Goal: Check status

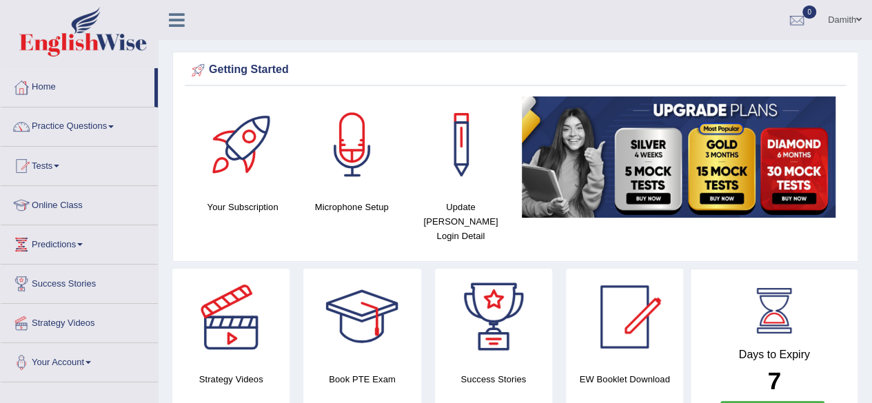
click at [73, 82] on link "Home" at bounding box center [78, 85] width 154 height 34
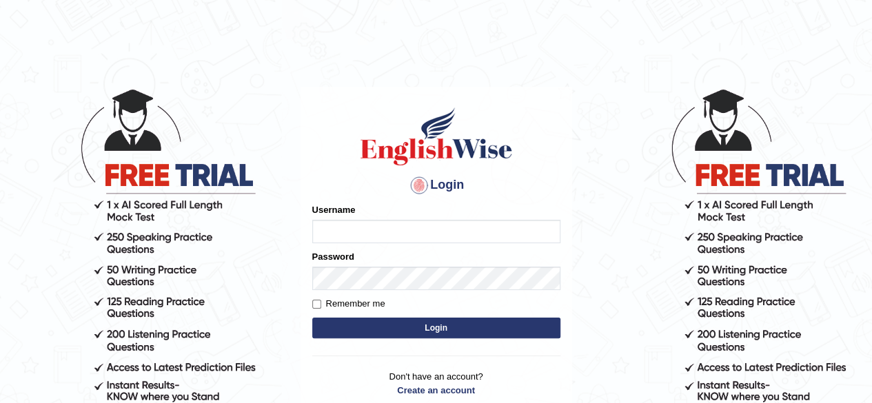
type input "0451698575"
click at [387, 323] on button "Login" at bounding box center [436, 328] width 248 height 21
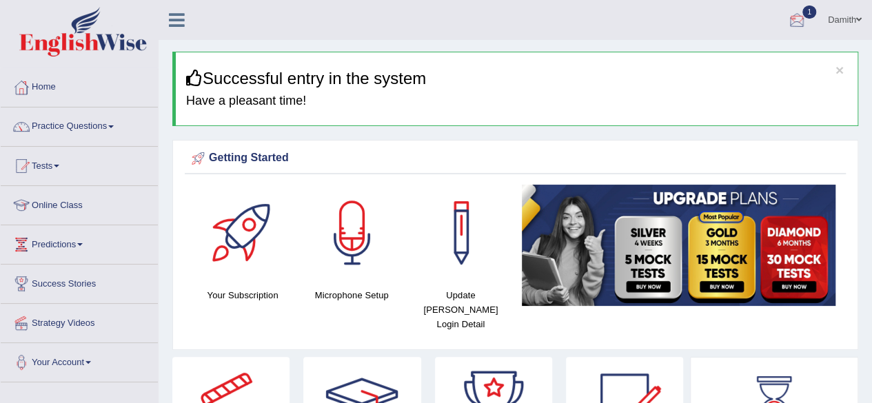
click at [794, 12] on div at bounding box center [796, 20] width 21 height 21
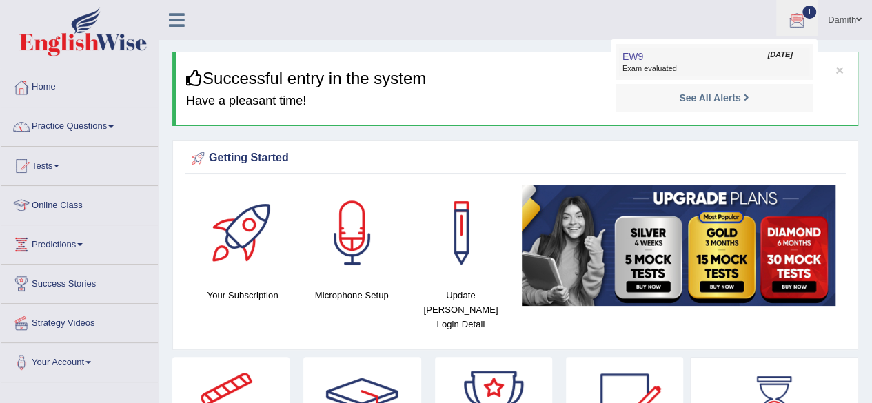
click at [715, 65] on span "Exam evaluated" at bounding box center [713, 68] width 183 height 11
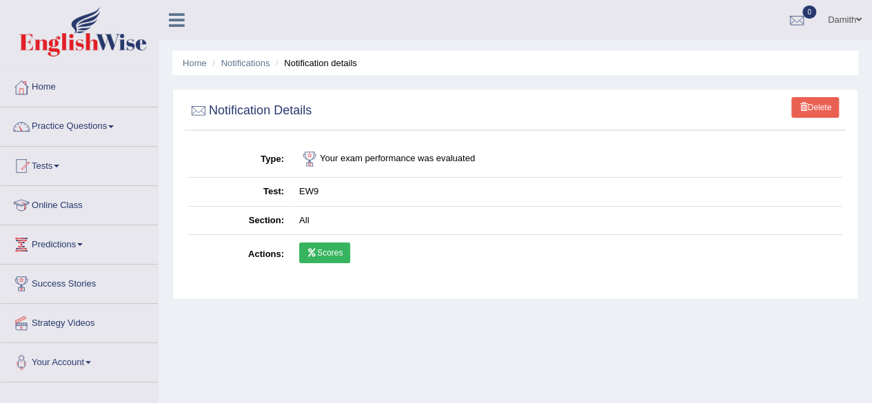
click at [334, 250] on link "Scores" at bounding box center [324, 253] width 51 height 21
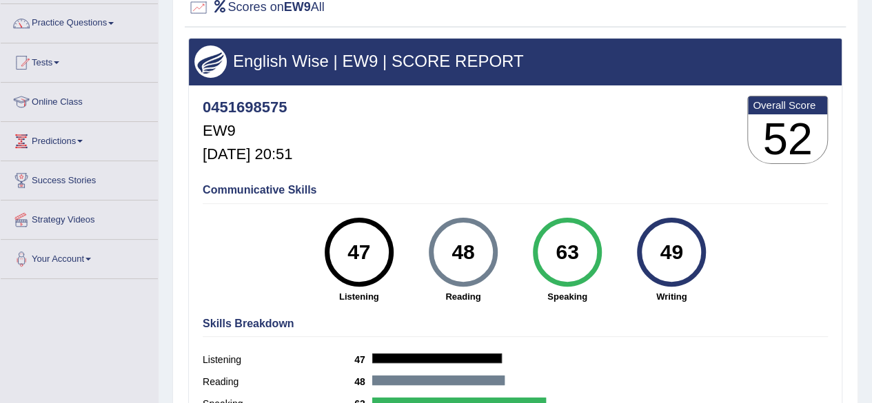
scroll to position [110, 0]
